Goal: Task Accomplishment & Management: Use online tool/utility

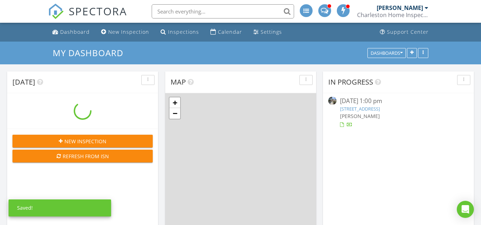
scroll to position [658, 492]
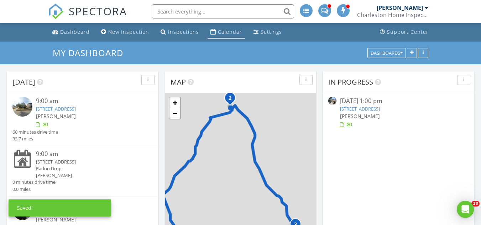
click at [218, 34] on div "Calendar" at bounding box center [230, 31] width 24 height 7
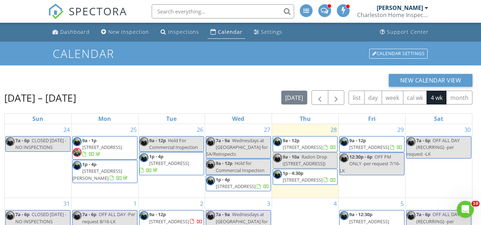
scroll to position [36, 0]
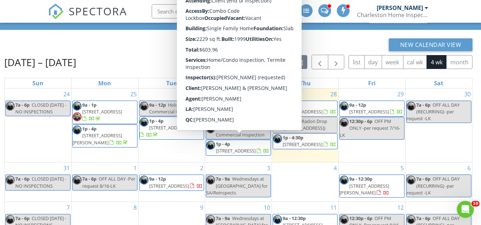
click at [246, 148] on span "1308 Wild Olive Dr, Mount Pleasant 29464" at bounding box center [236, 151] width 40 height 6
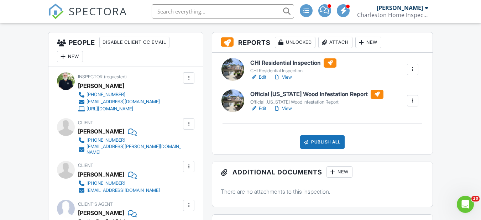
scroll to position [142, 0]
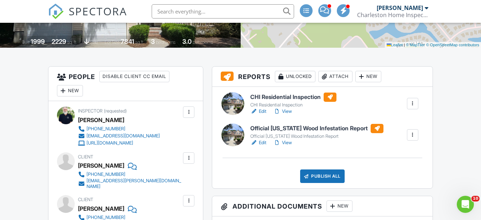
click at [289, 110] on link "View" at bounding box center [282, 111] width 18 height 7
click at [290, 142] on link "View" at bounding box center [282, 142] width 18 height 7
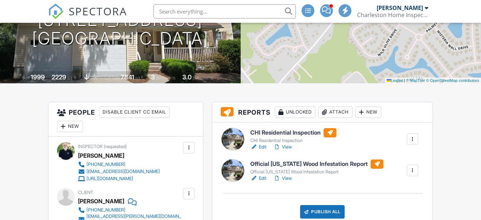
click at [320, 212] on div "Publish All" at bounding box center [322, 212] width 44 height 14
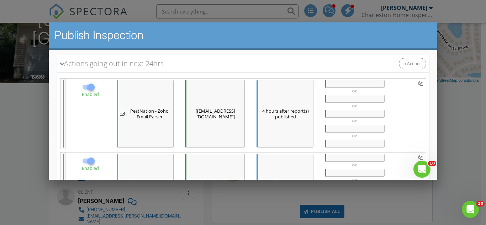
scroll to position [286, 0]
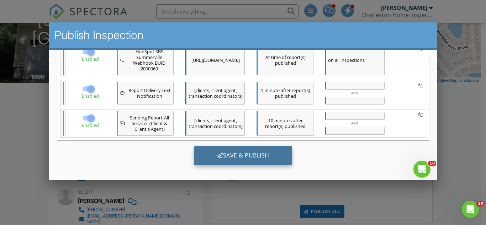
click at [240, 159] on div "Save & Publish" at bounding box center [243, 155] width 98 height 19
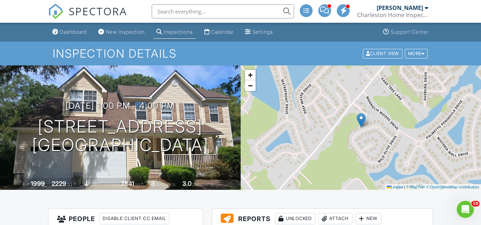
click at [426, 9] on div at bounding box center [426, 8] width 4 height 6
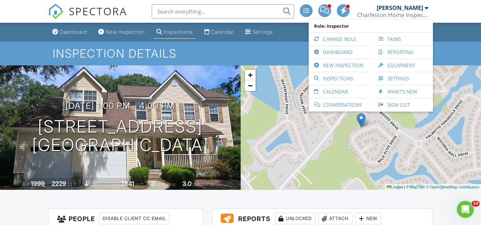
click at [448, 11] on nav "SPECTORA Chris Ryder Charleston Home Inspection Role: Inspector Change Role Das…" at bounding box center [240, 11] width 481 height 23
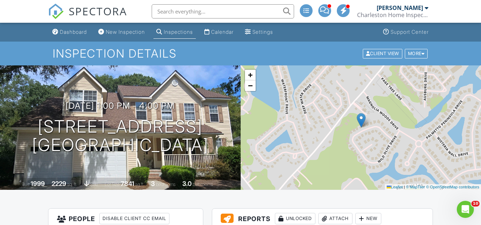
click at [420, 7] on div "[PERSON_NAME]" at bounding box center [399, 7] width 46 height 7
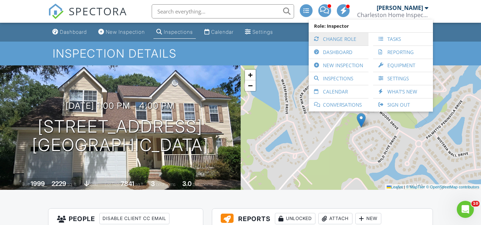
click at [354, 41] on link "Change Role" at bounding box center [338, 39] width 53 height 13
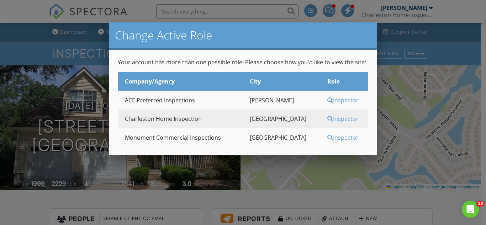
click at [339, 138] on div "Inspector" at bounding box center [346, 138] width 39 height 8
